Goal: Task Accomplishment & Management: Manage account settings

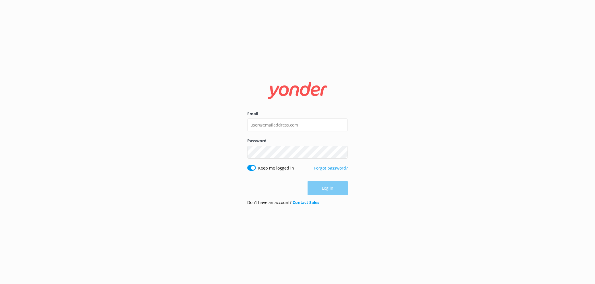
click at [0, 284] on com-1password-button at bounding box center [0, 284] width 0 height 0
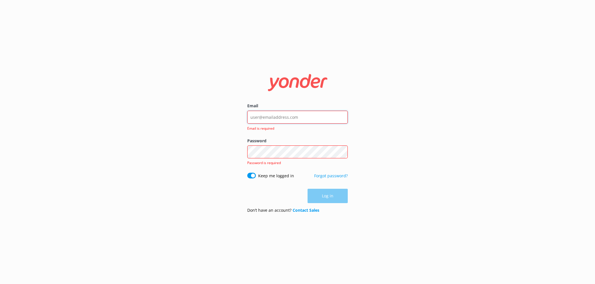
click at [0, 284] on com-1password-button at bounding box center [0, 284] width 0 height 0
click at [308, 113] on input "Email" at bounding box center [297, 117] width 100 height 13
click at [280, 120] on input "Email" at bounding box center [297, 117] width 100 height 13
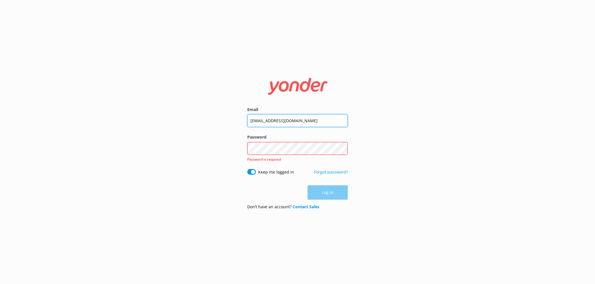
type input "[EMAIL_ADDRESS][DOMAIN_NAME]"
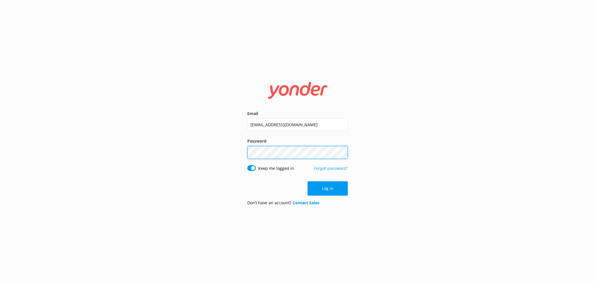
click button "Log in" at bounding box center [327, 188] width 40 height 14
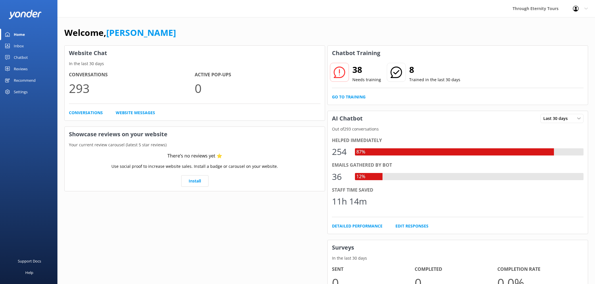
click at [31, 47] on link "Inbox" at bounding box center [28, 45] width 57 height 11
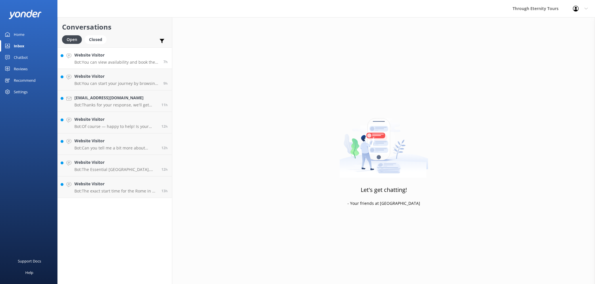
click at [116, 56] on h4 "Website Visitor" at bounding box center [116, 55] width 85 height 6
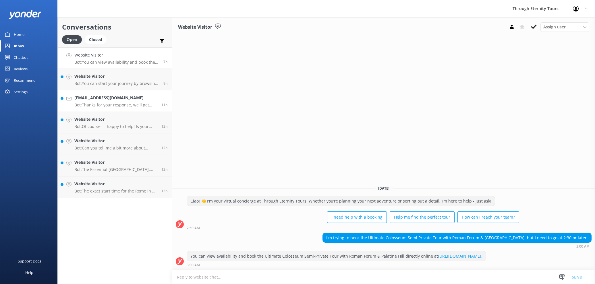
click at [111, 104] on p "Bot: Thanks for your response, we'll get back to you as soon as we can during o…" at bounding box center [115, 104] width 83 height 5
